Goal: Information Seeking & Learning: Check status

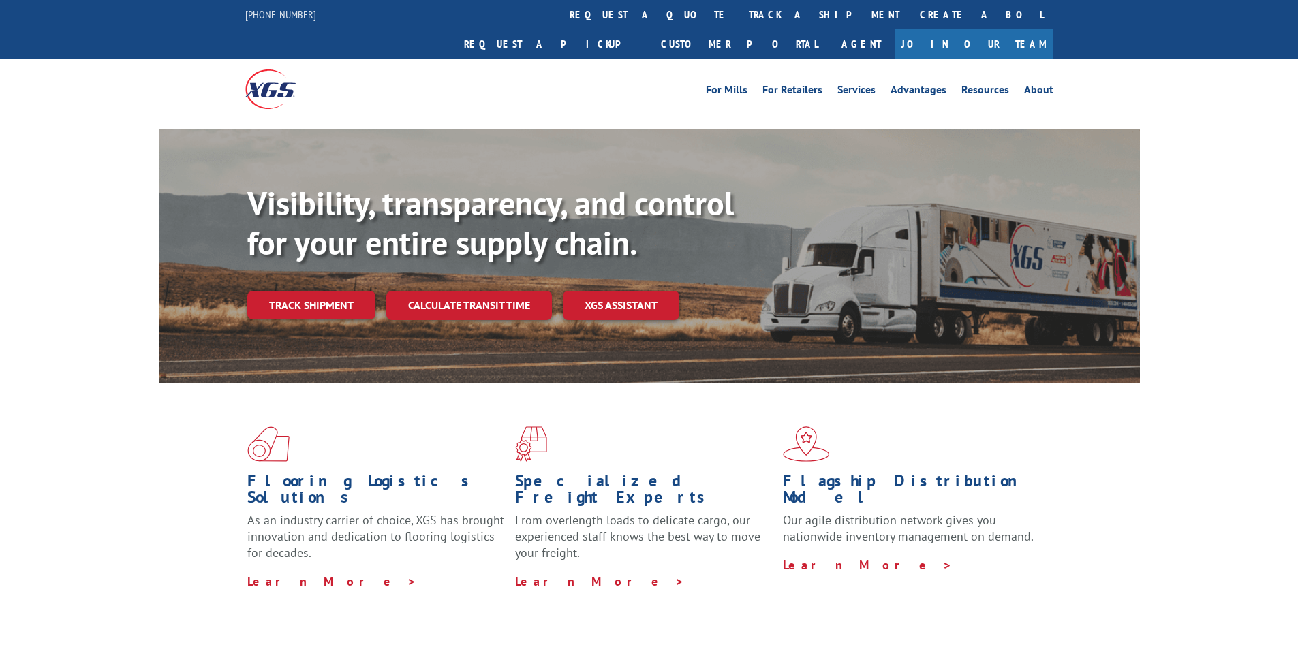
click at [739, 21] on link "track a shipment" at bounding box center [824, 14] width 171 height 29
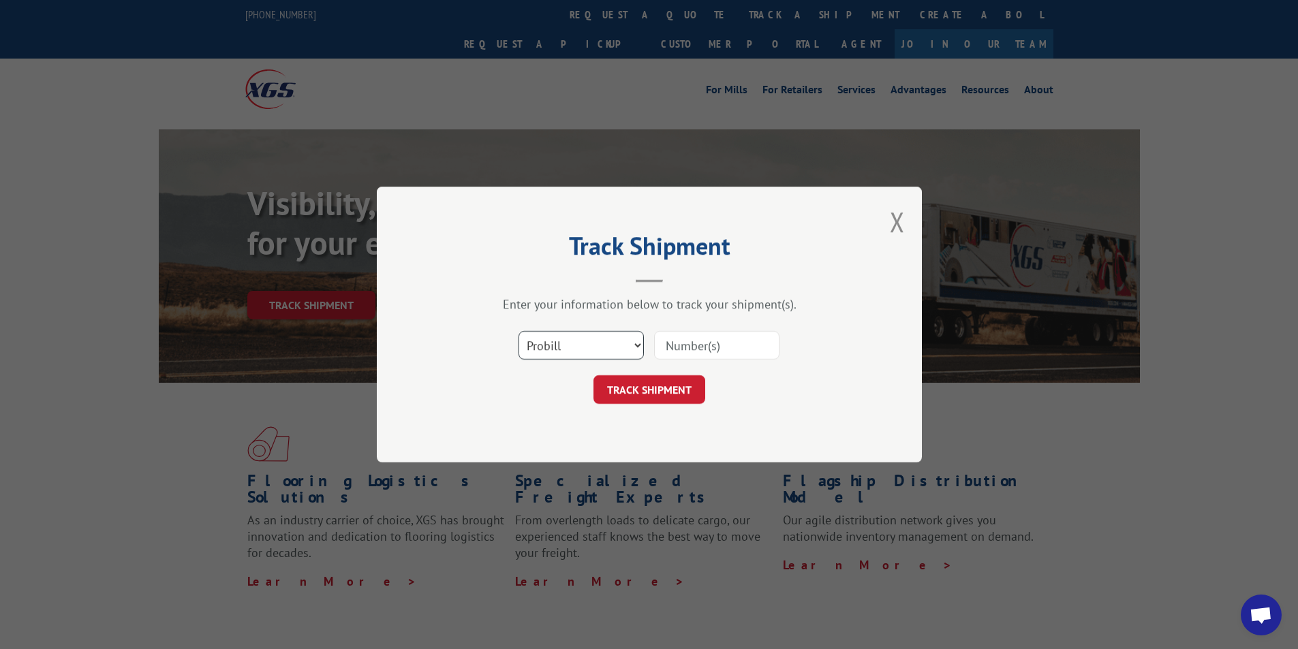
drag, startPoint x: 556, startPoint y: 341, endPoint x: 559, endPoint y: 354, distance: 13.2
click at [556, 341] on select "Select category... Probill BOL PO" at bounding box center [581, 345] width 125 height 29
select select "po"
click at [519, 331] on select "Select category... Probill BOL PO" at bounding box center [581, 345] width 125 height 29
click at [713, 345] on input at bounding box center [716, 345] width 125 height 29
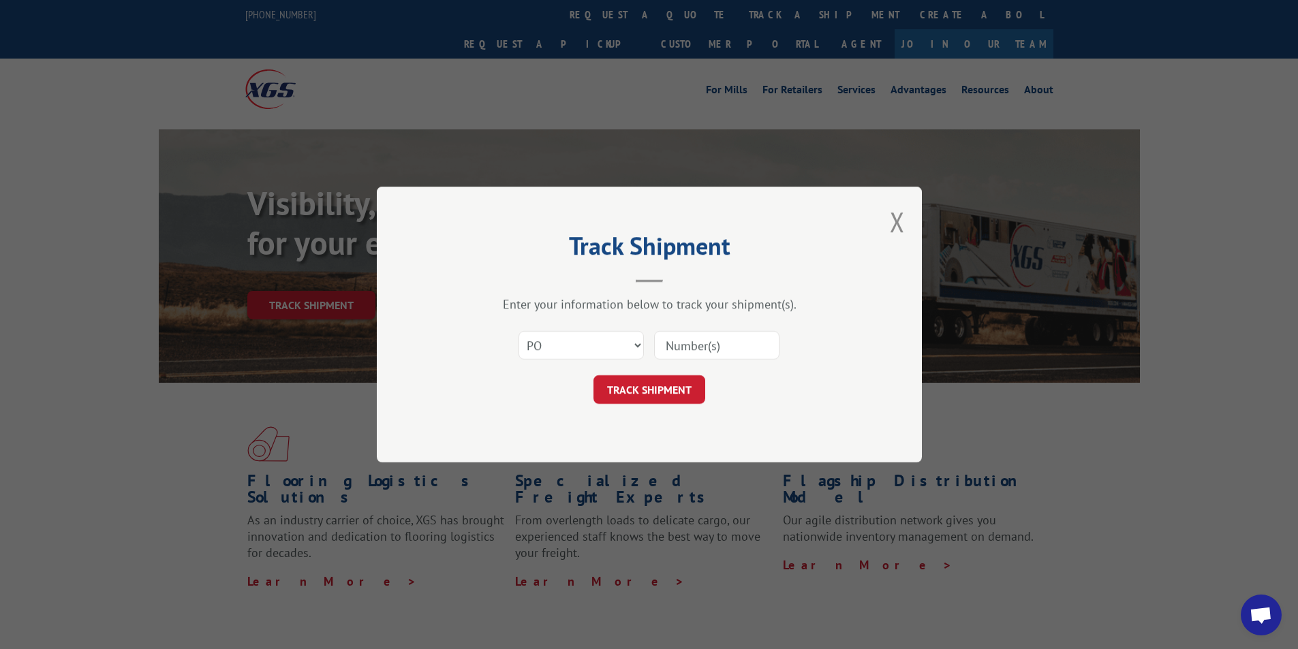
paste input "86425582"
type input "86425582"
click at [675, 393] on button "TRACK SHIPMENT" at bounding box center [650, 389] width 112 height 29
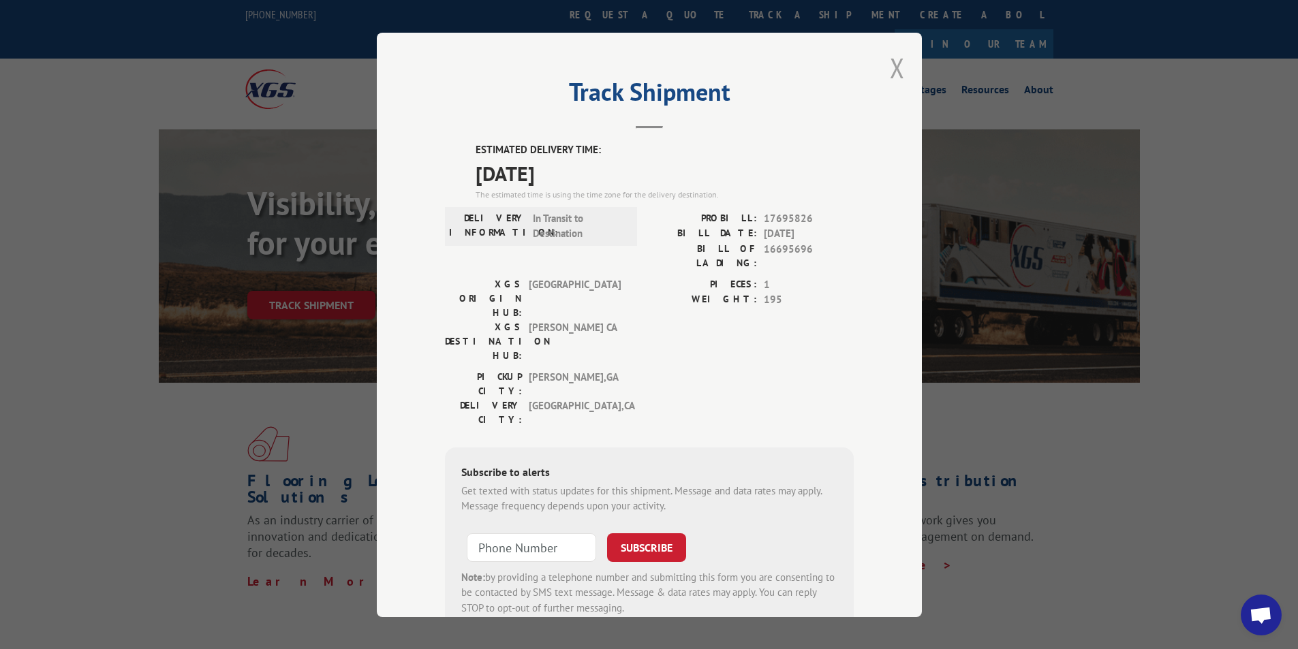
click at [899, 66] on button "Close modal" at bounding box center [897, 68] width 15 height 36
